Goal: Obtain resource: Obtain resource

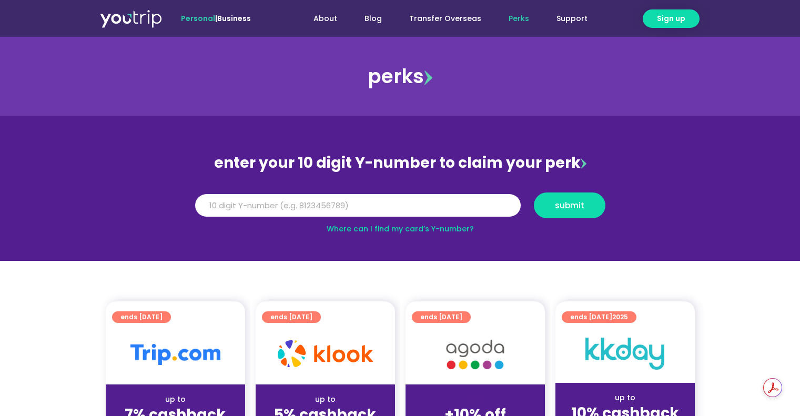
click at [440, 199] on input "Y Number" at bounding box center [358, 205] width 326 height 23
click at [397, 208] on input "Y Number" at bounding box center [358, 205] width 326 height 23
paste input "8130945857"
type input "8130945857"
click at [574, 211] on button "submit" at bounding box center [570, 205] width 72 height 26
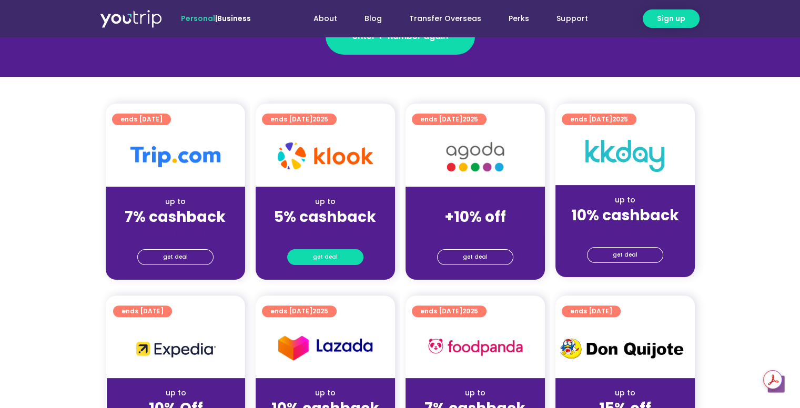
click at [328, 255] on span "get deal" at bounding box center [325, 257] width 25 height 15
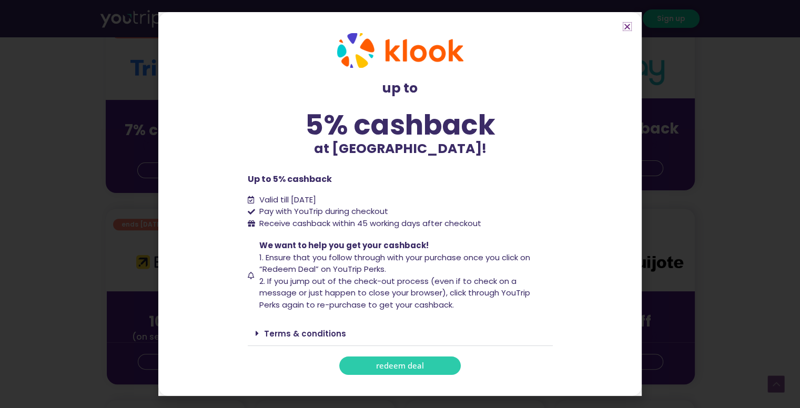
scroll to position [316, 0]
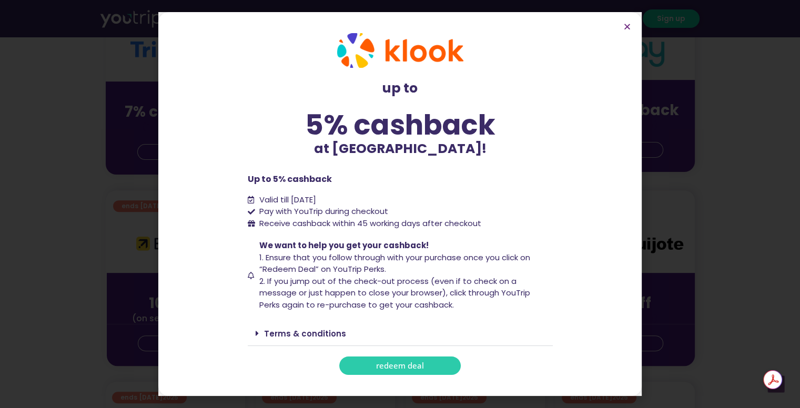
click at [314, 336] on link "Terms & conditions" at bounding box center [305, 333] width 82 height 11
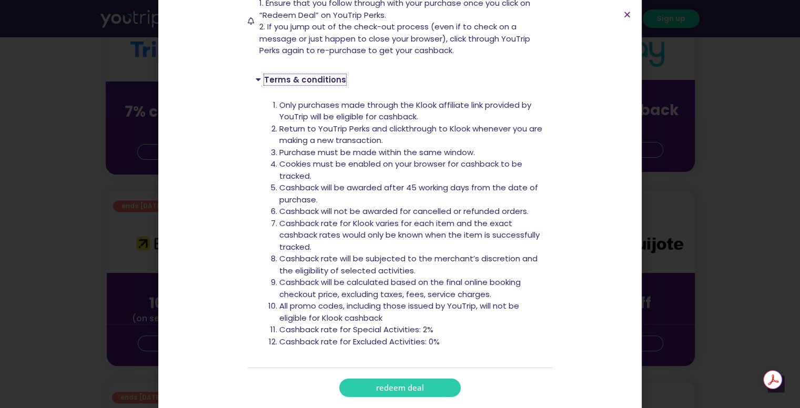
scroll to position [244, 0]
click at [392, 391] on link "redeem deal" at bounding box center [399, 386] width 121 height 18
